Goal: Task Accomplishment & Management: Complete application form

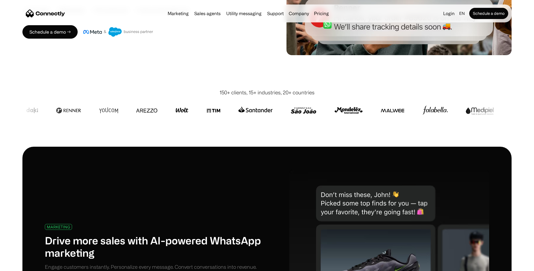
scroll to position [150, 0]
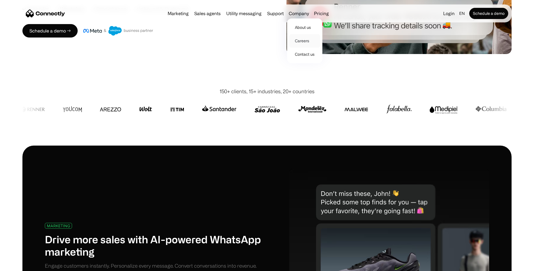
click at [306, 43] on link "Careers" at bounding box center [304, 40] width 31 height 13
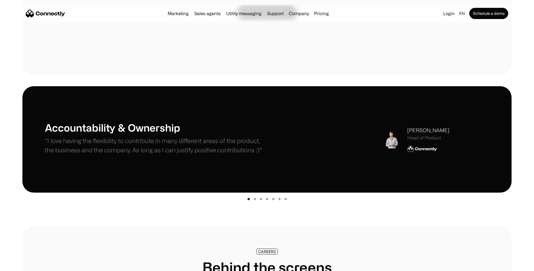
scroll to position [115, 0]
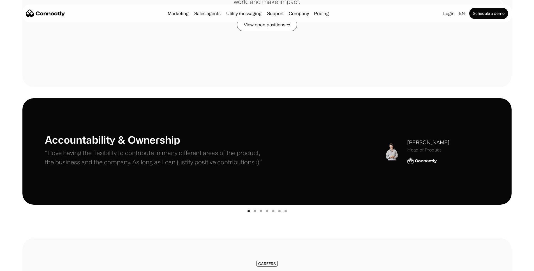
click at [263, 31] on link "View open positions →" at bounding box center [267, 24] width 60 height 13
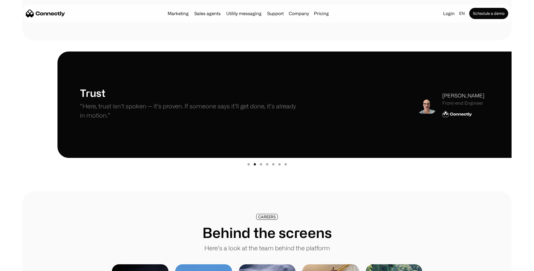
scroll to position [162, 0]
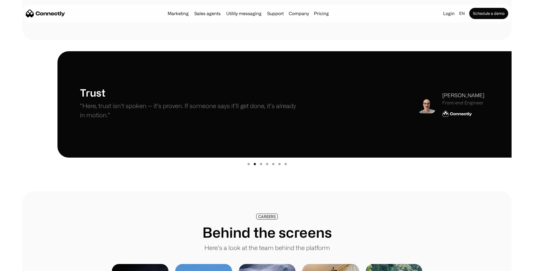
click at [249, 165] on div "Show slide 1 of 7" at bounding box center [249, 164] width 2 height 2
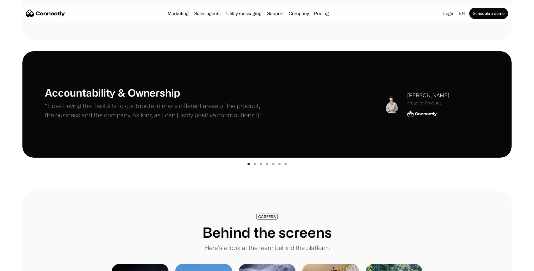
click at [255, 165] on div "Show slide 2 of 7" at bounding box center [255, 164] width 2 height 2
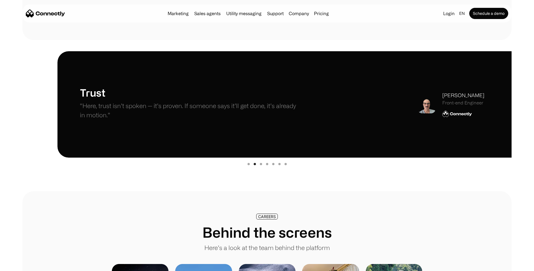
click at [258, 166] on div "carousel" at bounding box center [266, 163] width 489 height 11
click at [262, 166] on div "carousel" at bounding box center [266, 163] width 489 height 11
click at [261, 165] on div "Show slide 3 of 7" at bounding box center [261, 164] width 2 height 2
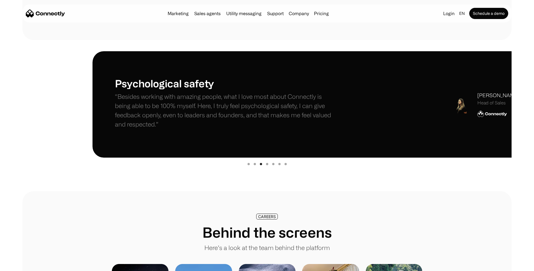
click at [268, 165] on div "Show slide 4 of 7" at bounding box center [267, 164] width 2 height 2
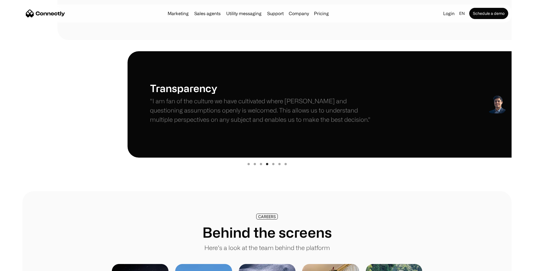
click at [272, 166] on div "carousel" at bounding box center [266, 163] width 489 height 11
click at [272, 165] on div "Show slide 5 of 7" at bounding box center [273, 164] width 2 height 2
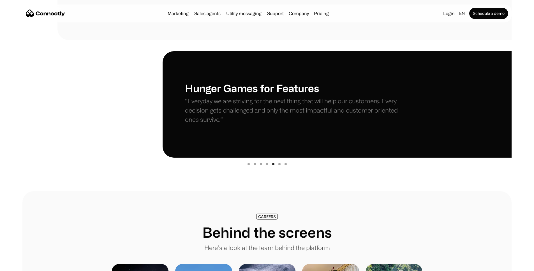
click at [278, 165] on div "Show slide 6 of 7" at bounding box center [279, 164] width 2 height 2
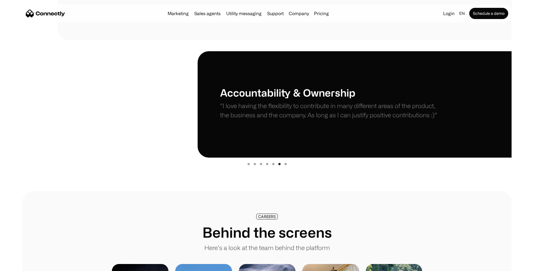
click at [279, 165] on div "Show slide 6 of 7" at bounding box center [279, 164] width 2 height 2
click at [286, 165] on div "Show slide 7 of 7" at bounding box center [285, 164] width 2 height 2
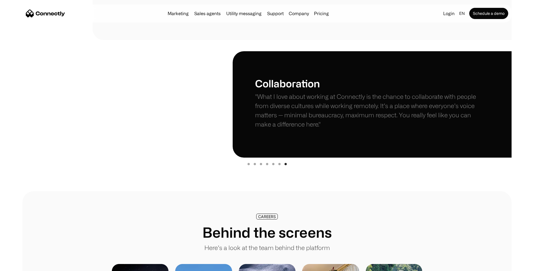
click at [280, 166] on div "carousel" at bounding box center [266, 163] width 489 height 11
click at [279, 165] on div "Show slide 6 of 7" at bounding box center [279, 164] width 2 height 2
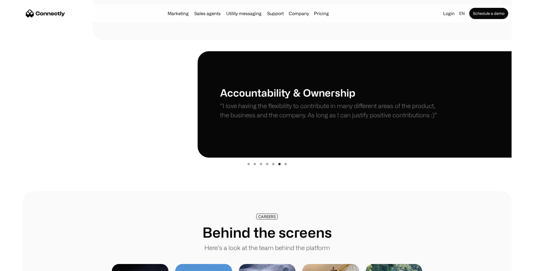
click at [284, 166] on div "carousel" at bounding box center [266, 163] width 489 height 11
click at [284, 165] on div "Show slide 7 of 7" at bounding box center [285, 164] width 2 height 2
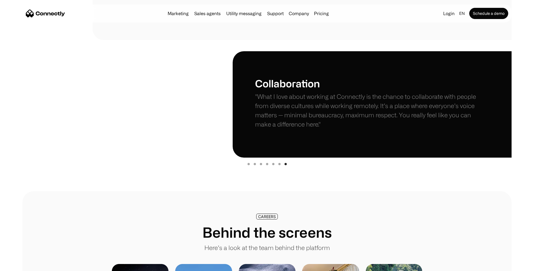
click at [306, 169] on div "carousel" at bounding box center [266, 163] width 489 height 11
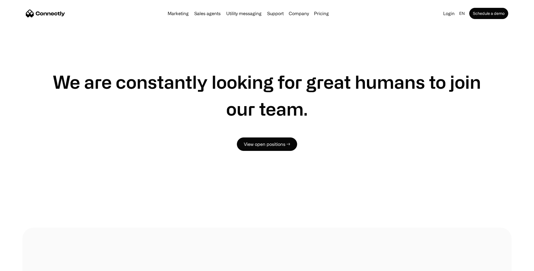
scroll to position [961, 0]
click at [274, 151] on link "View open positions →" at bounding box center [267, 144] width 60 height 13
click at [318, 99] on h1 "We are constantly looking for great humans to join our team." at bounding box center [267, 96] width 444 height 54
click at [321, 96] on h1 "We are constantly looking for great humans to join our team." at bounding box center [267, 96] width 444 height 54
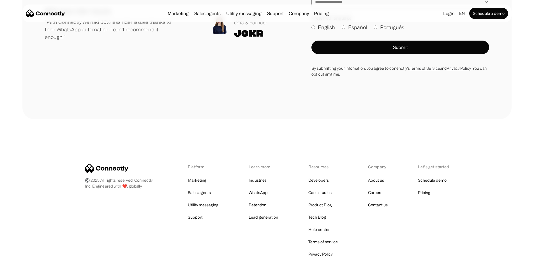
scroll to position [1297, 0]
